Goal: Communication & Community: Answer question/provide support

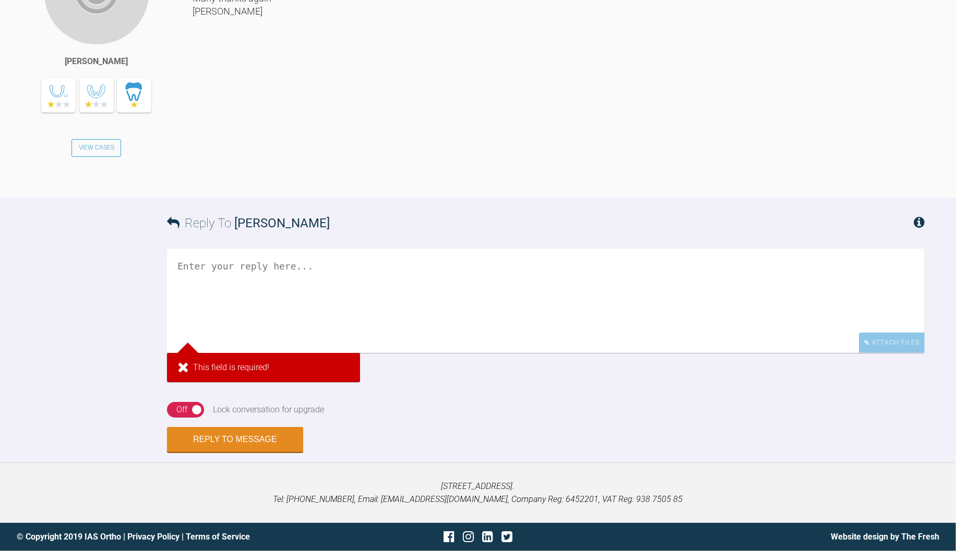
scroll to position [1243, 0]
click at [502, 353] on textarea at bounding box center [546, 301] width 758 height 104
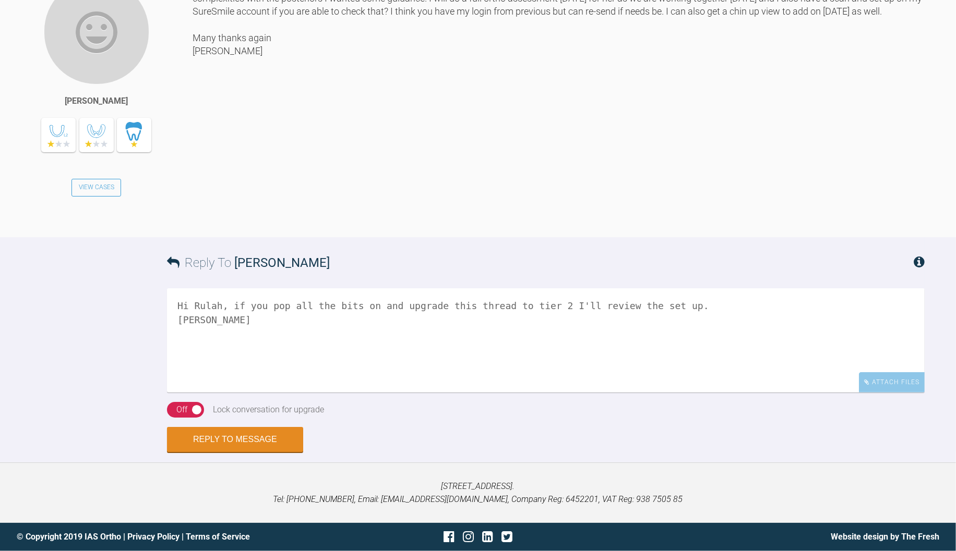
click at [702, 376] on textarea "Hi Rulah, if you pop all the bits on and upgrade this thread to tier 2 I'll rev…" at bounding box center [546, 341] width 758 height 104
type textarea "Hi Rulah, if you pop all the bits on and upgrade this thread to tier 2 I'll rev…"
click at [181, 417] on div "Off" at bounding box center [181, 410] width 11 height 14
click at [247, 453] on button "Reply to Message" at bounding box center [235, 440] width 136 height 25
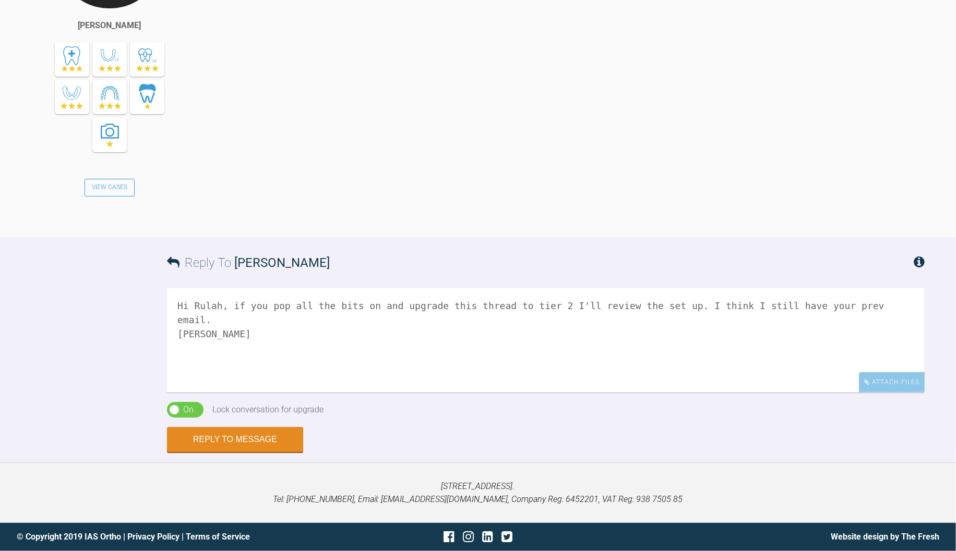
scroll to position [1511, 0]
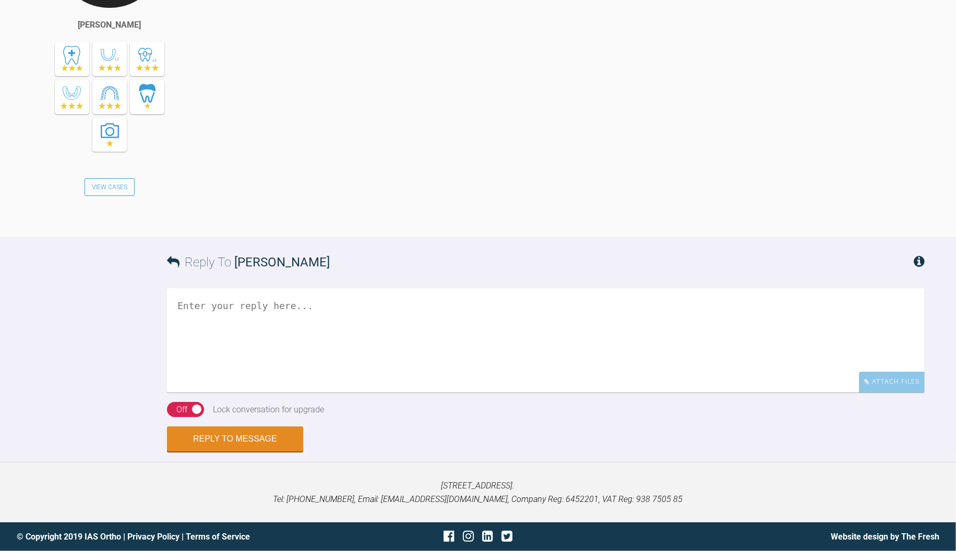
scroll to position [8762, 0]
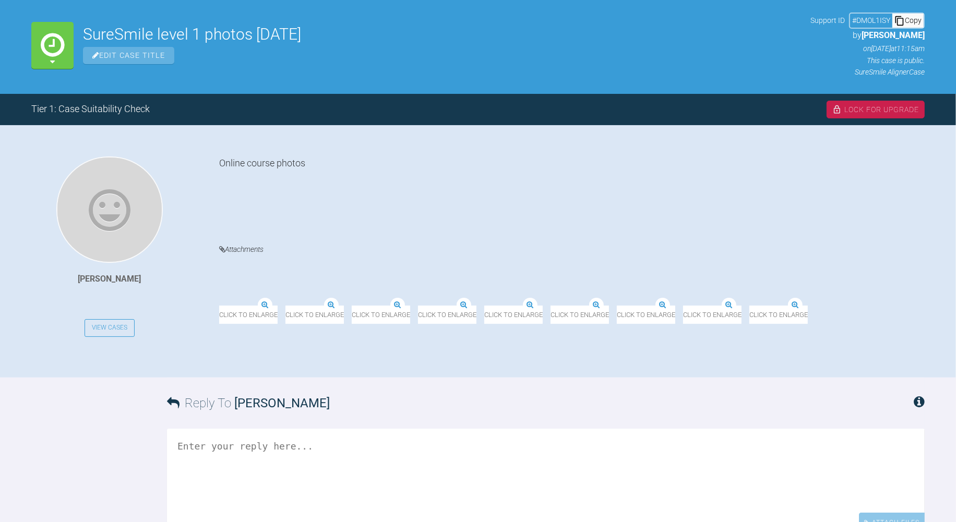
scroll to position [290, 0]
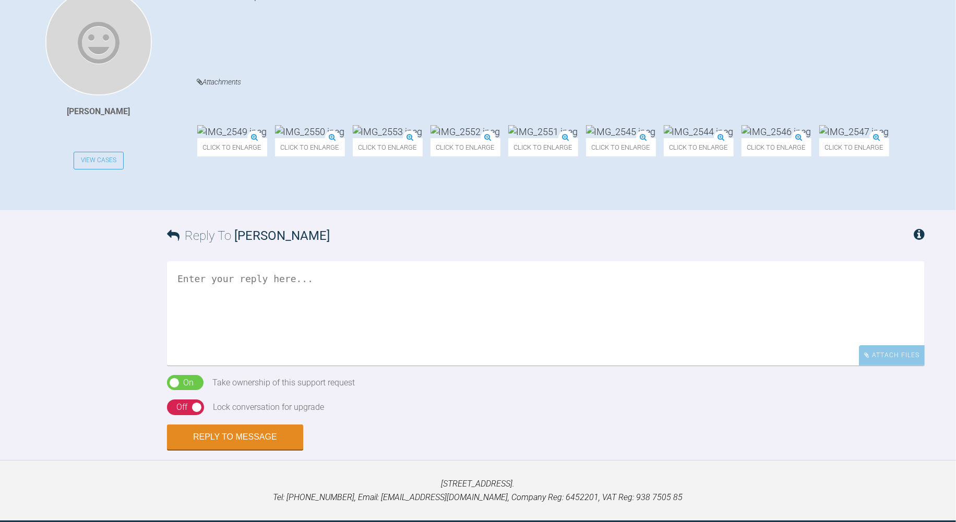
click at [269, 355] on textarea at bounding box center [546, 313] width 758 height 104
click at [197, 125] on img at bounding box center [232, 131] width 70 height 13
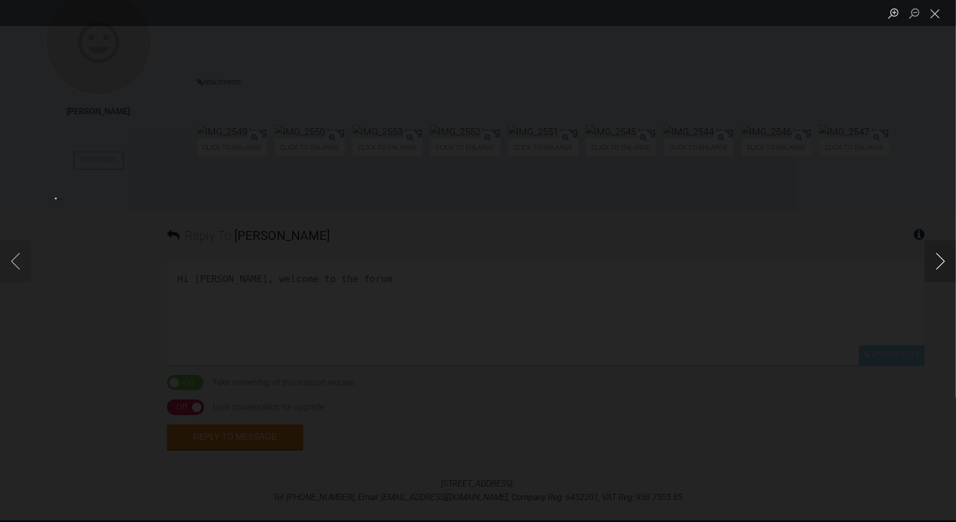
click at [936, 267] on button "Next image" at bounding box center [939, 262] width 31 height 42
click at [940, 261] on button "Next image" at bounding box center [939, 262] width 31 height 42
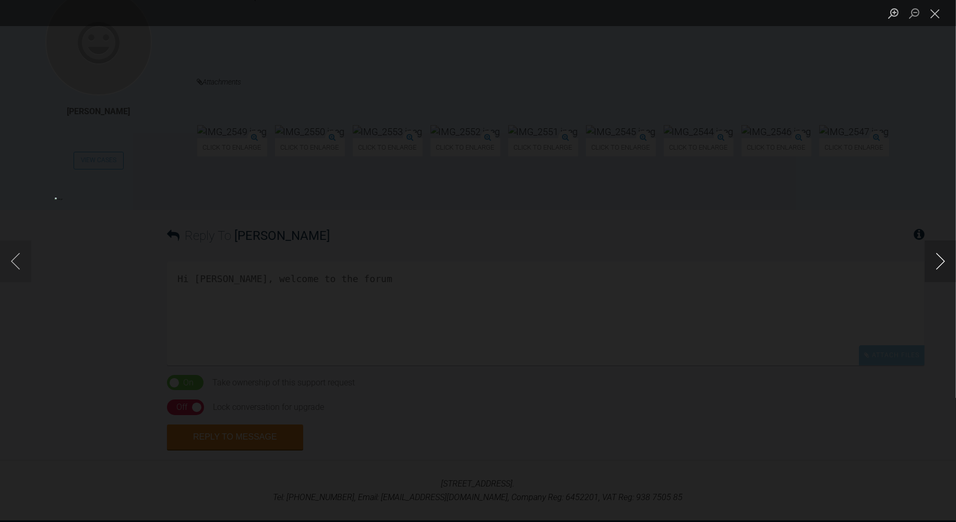
click at [940, 261] on button "Next image" at bounding box center [939, 262] width 31 height 42
click at [938, 15] on button "Close lightbox" at bounding box center [934, 13] width 21 height 18
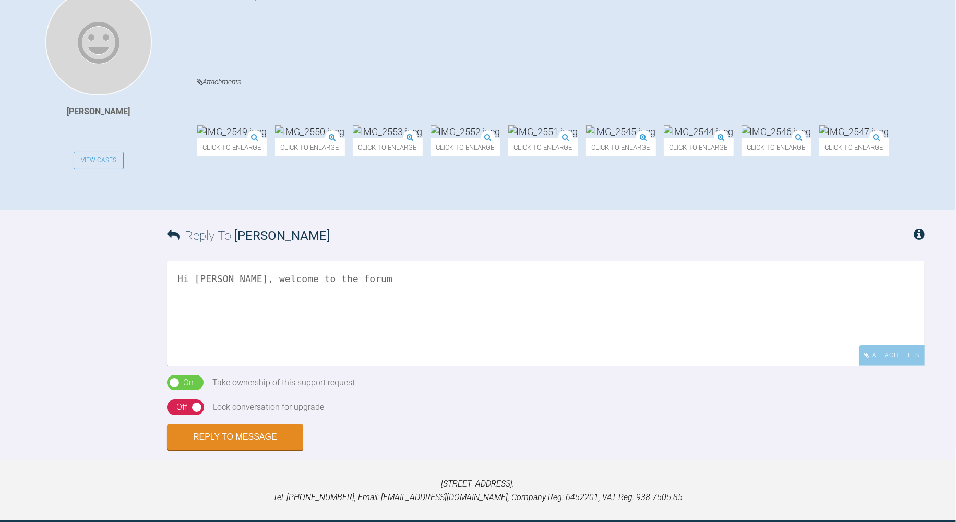
click at [404, 337] on textarea "Hi Liezl, welcome to the forum" at bounding box center [546, 313] width 758 height 104
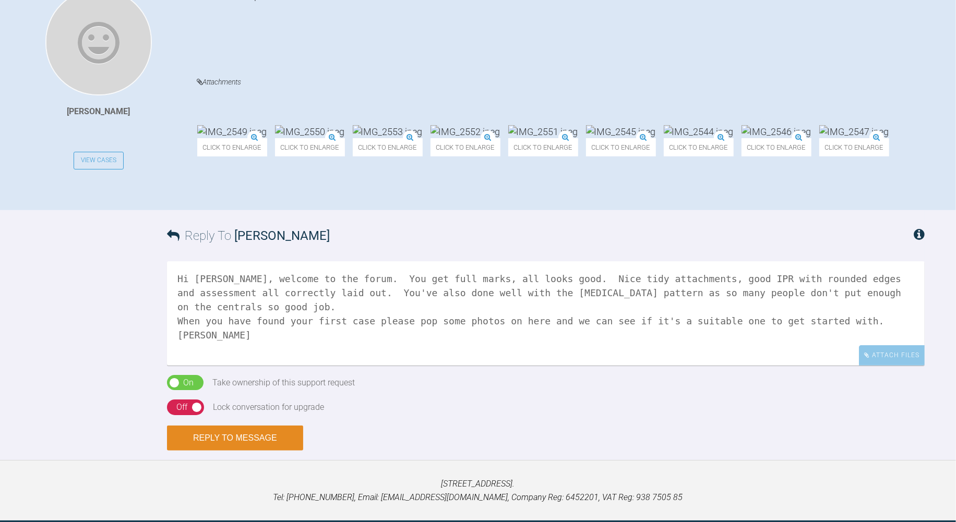
type textarea "Hi Liezl, welcome to the forum. You get full marks, all looks good. Nice tidy a…"
click at [247, 451] on button "Reply to Message" at bounding box center [235, 438] width 136 height 25
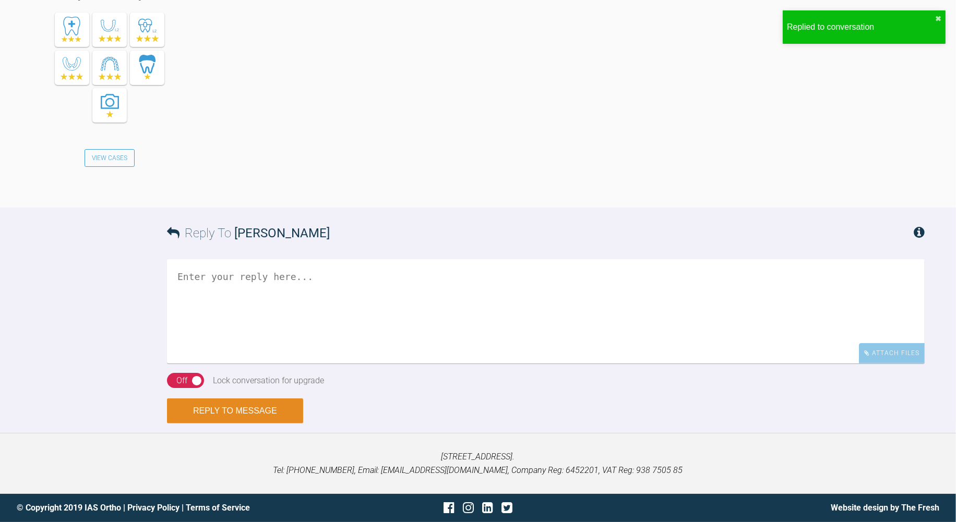
scroll to position [750, 0]
